Goal: Use online tool/utility: Utilize a website feature to perform a specific function

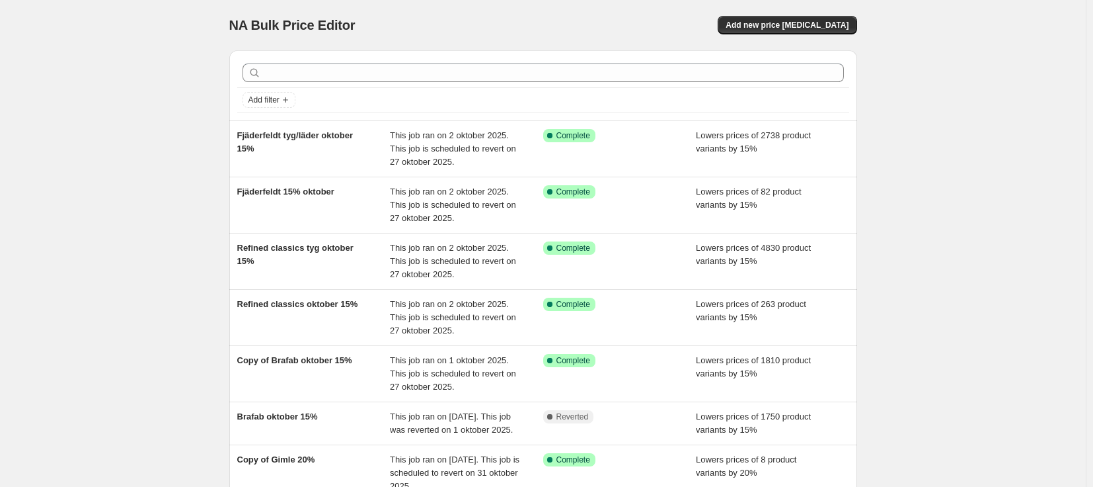
click at [59, 195] on div "NA Bulk Price Editor. This page is ready NA Bulk Price Editor Add new price [ME…" at bounding box center [543, 386] width 1086 height 773
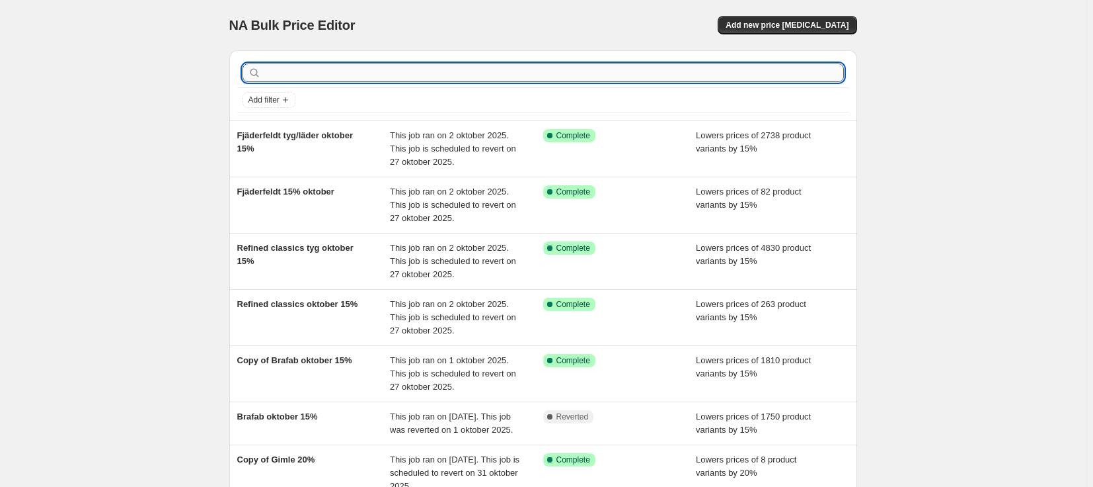
click at [337, 73] on input "text" at bounding box center [554, 72] width 580 height 19
click at [344, 74] on input "text" at bounding box center [554, 72] width 580 height 19
type input "[PERSON_NAME]"
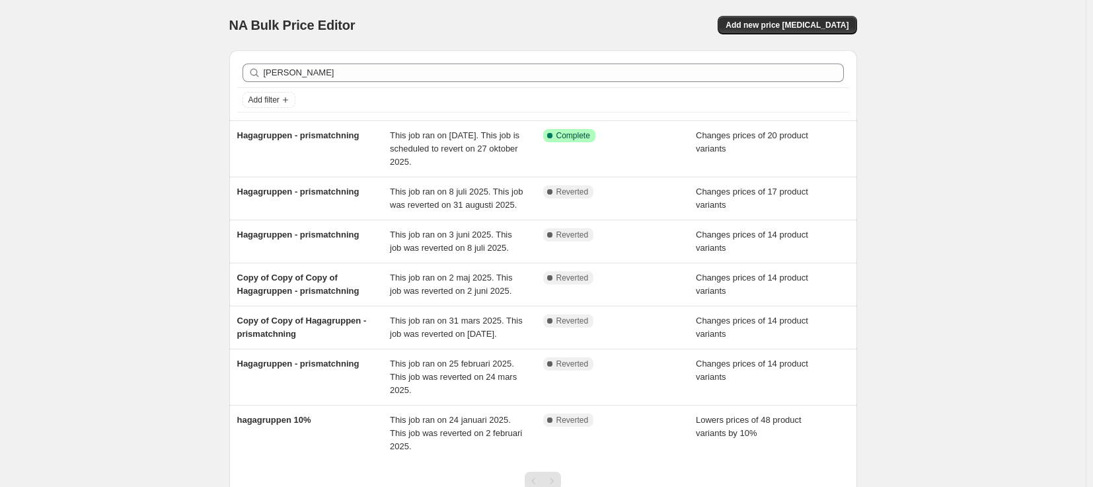
click at [83, 119] on div "NA Bulk Price Editor. This page is ready NA Bulk Price Editor Add new price [ME…" at bounding box center [543, 296] width 1086 height 592
